Goal: Information Seeking & Learning: Check status

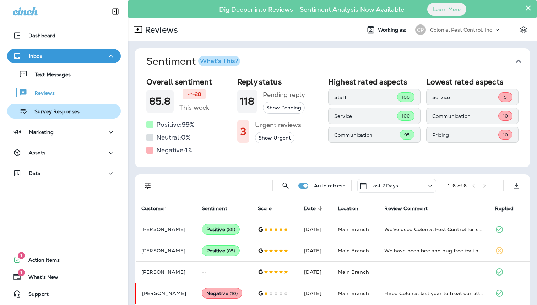
click at [62, 109] on p "Survey Responses" at bounding box center [53, 112] width 52 height 7
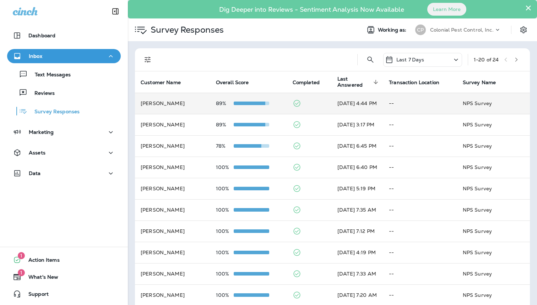
click at [189, 105] on td "[PERSON_NAME]" at bounding box center [172, 103] width 75 height 21
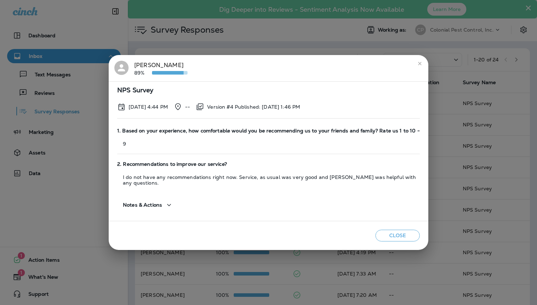
click at [234, 39] on div "[PERSON_NAME] 89% NPS Survey [DATE] 4:44 PM -- Version #4 Published: [DATE] 1:4…" at bounding box center [268, 152] width 537 height 305
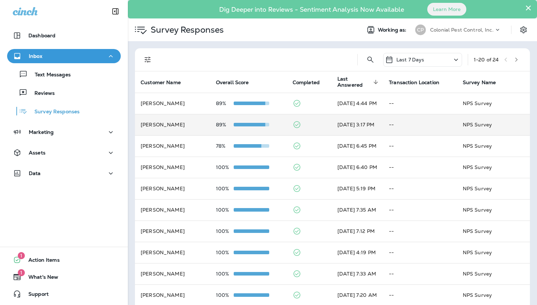
click at [205, 125] on td "[PERSON_NAME]" at bounding box center [172, 124] width 75 height 21
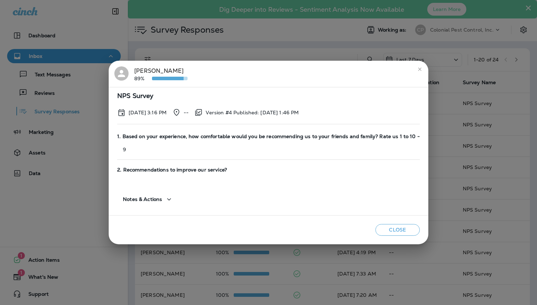
click at [252, 41] on div "[PERSON_NAME] 89% NPS Survey [DATE] 3:16 PM -- Version #4 Published: [DATE] 1:4…" at bounding box center [268, 152] width 537 height 305
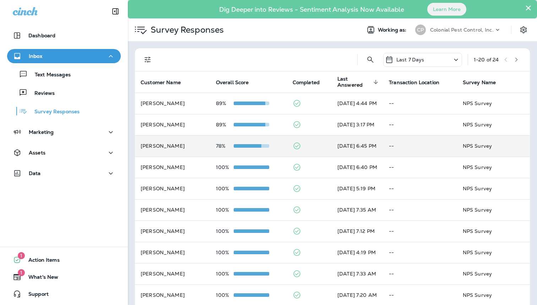
click at [210, 139] on td "78%" at bounding box center [248, 145] width 77 height 21
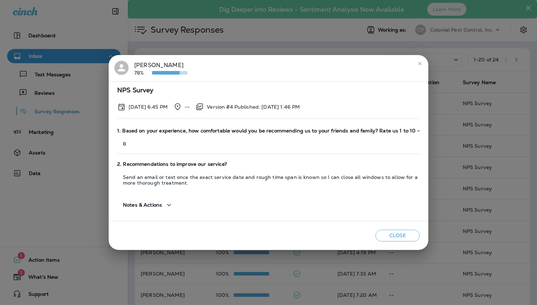
click at [269, 32] on div "[PERSON_NAME] 78% NPS Survey [DATE] 6:45 PM -- Version #4 Published: [DATE] 1:4…" at bounding box center [268, 152] width 537 height 305
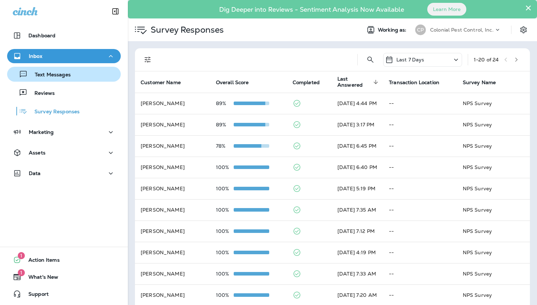
click at [96, 75] on div "Text Messages" at bounding box center [64, 74] width 108 height 11
